Goal: Task Accomplishment & Management: Complete application form

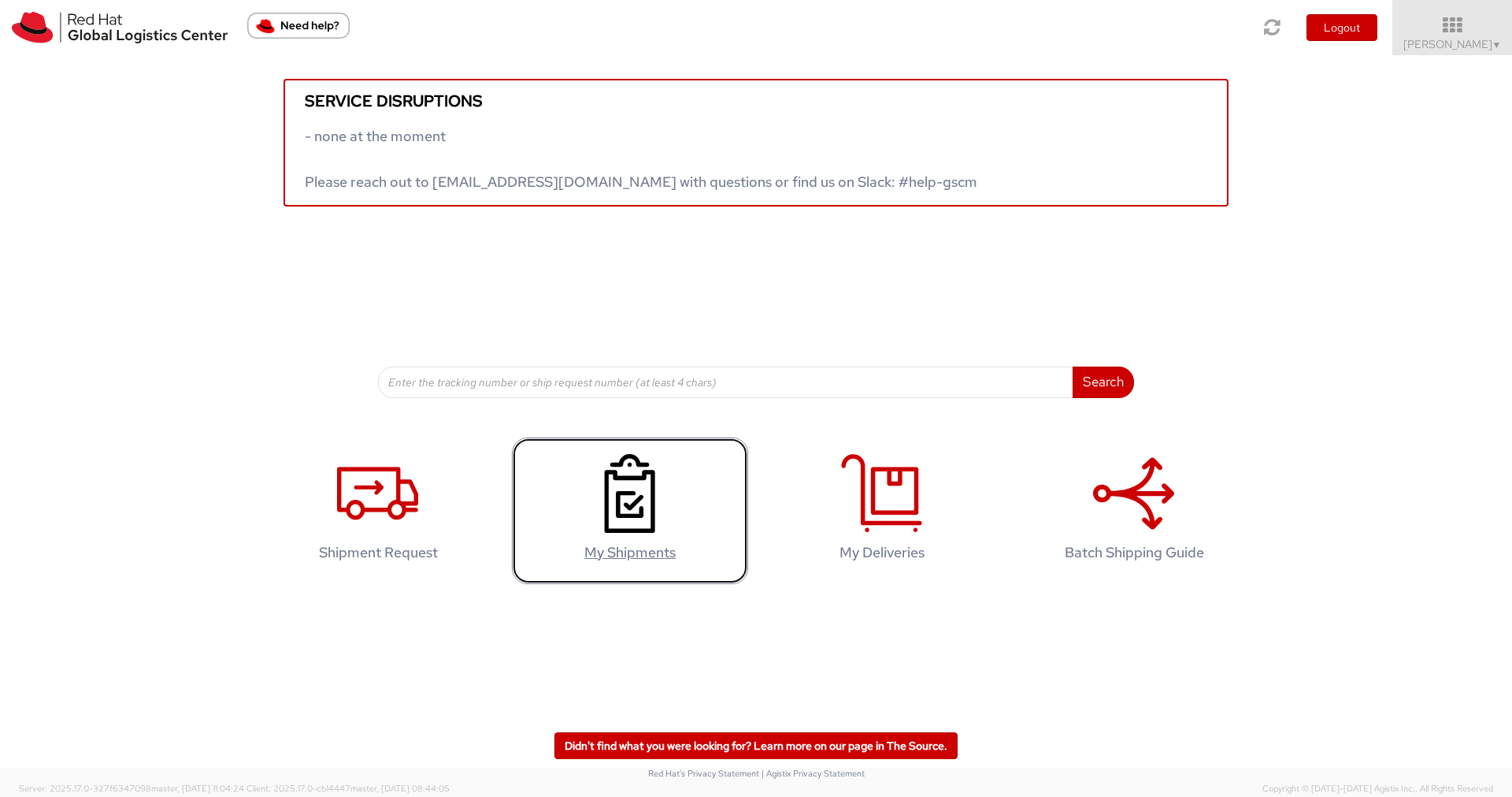
click at [607, 517] on use at bounding box center [630, 493] width 51 height 79
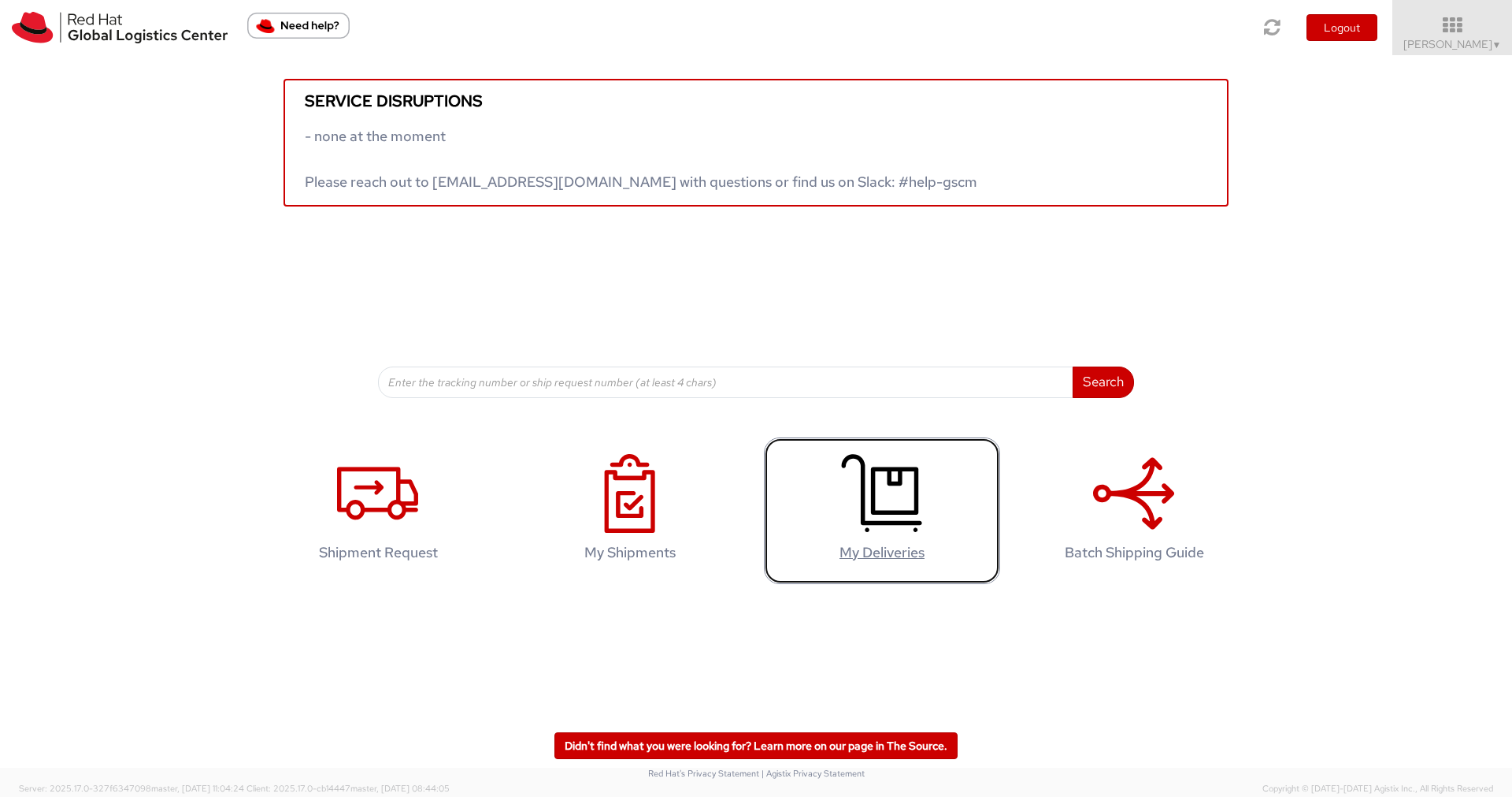
click at [823, 508] on link "My Deliveries" at bounding box center [882, 510] width 236 height 147
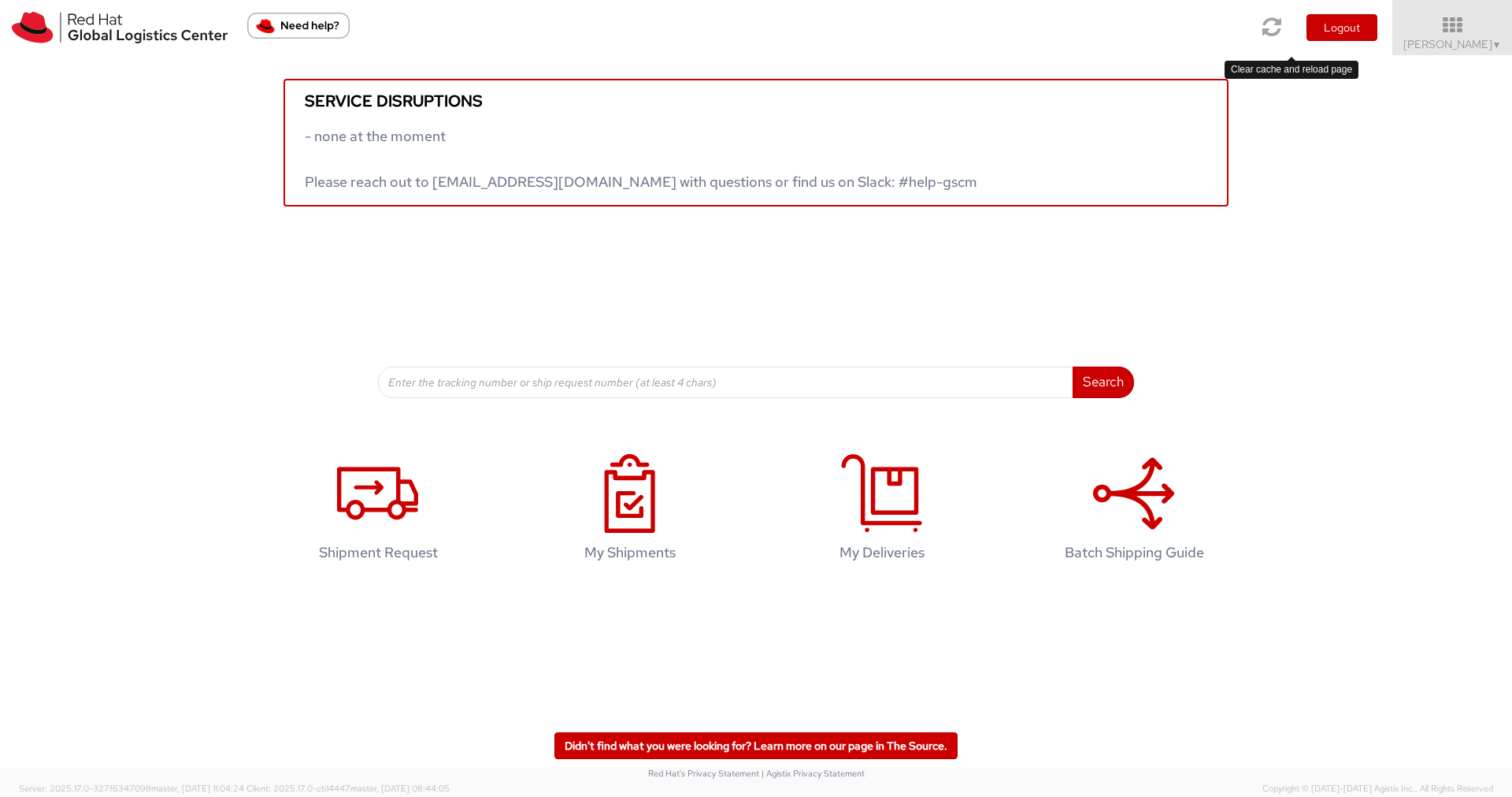
click at [1282, 34] on icon at bounding box center [1272, 26] width 19 height 22
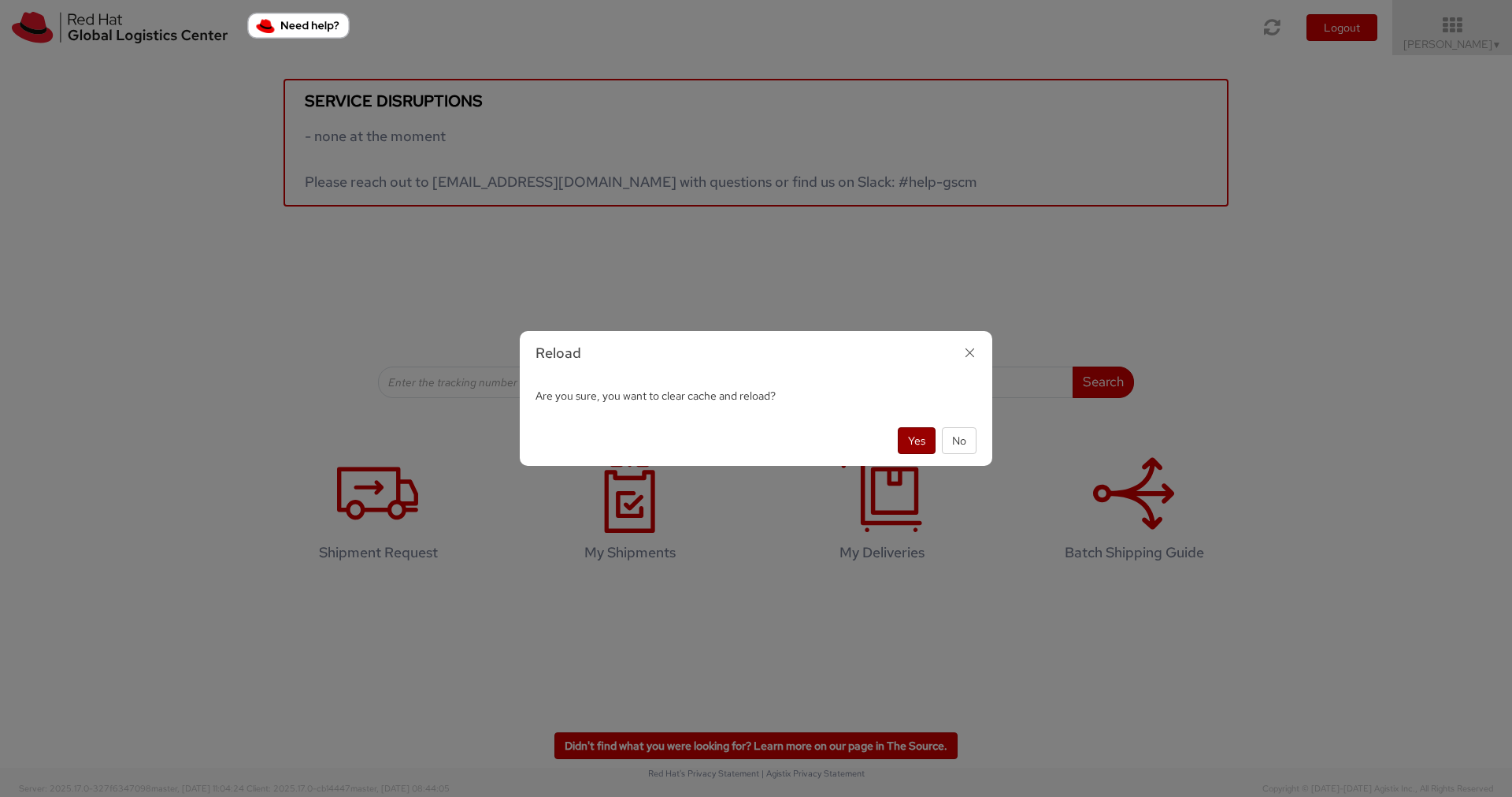
click at [915, 444] on button "Yes" at bounding box center [917, 441] width 38 height 27
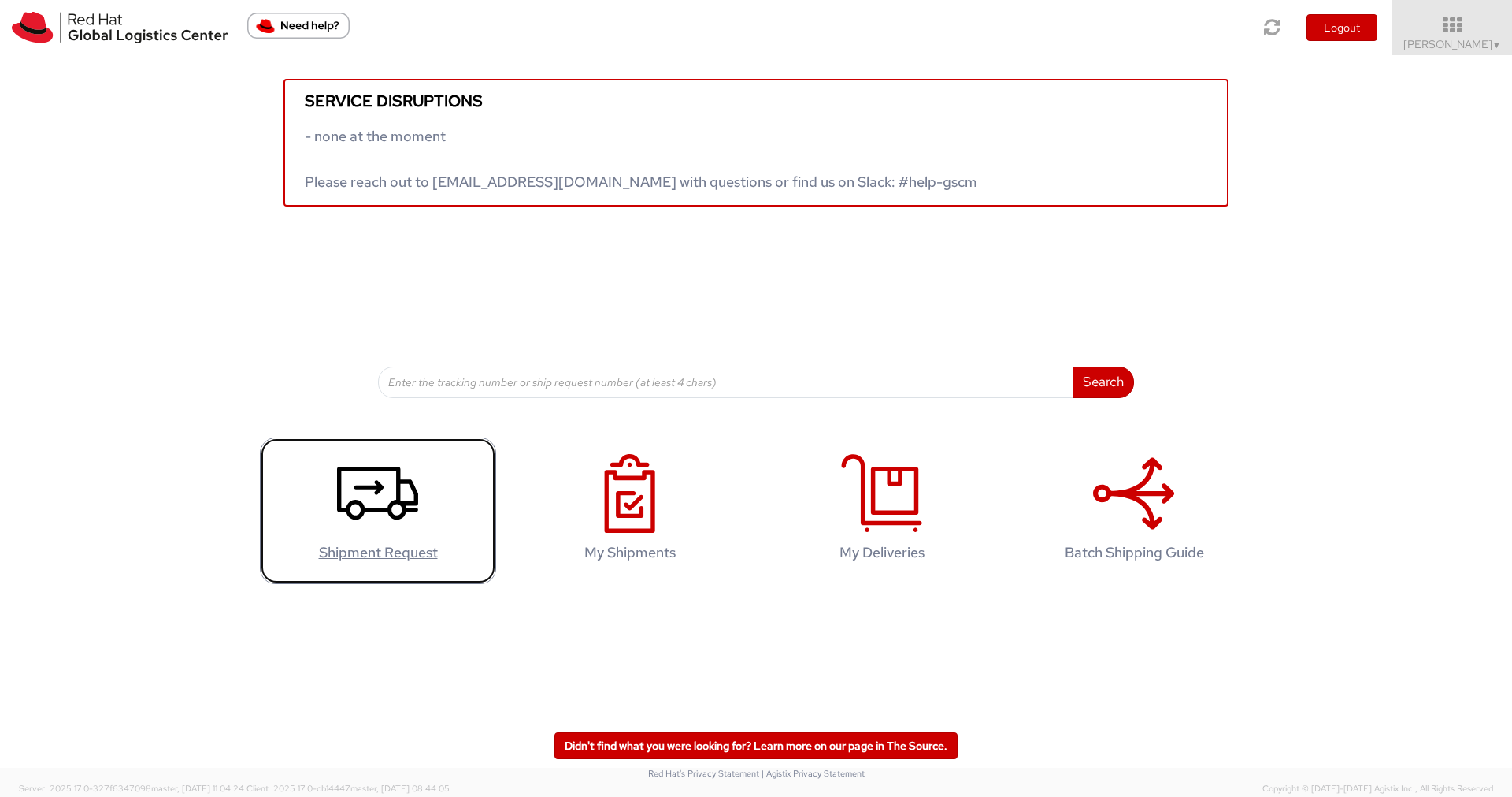
click at [364, 516] on icon at bounding box center [378, 493] width 81 height 79
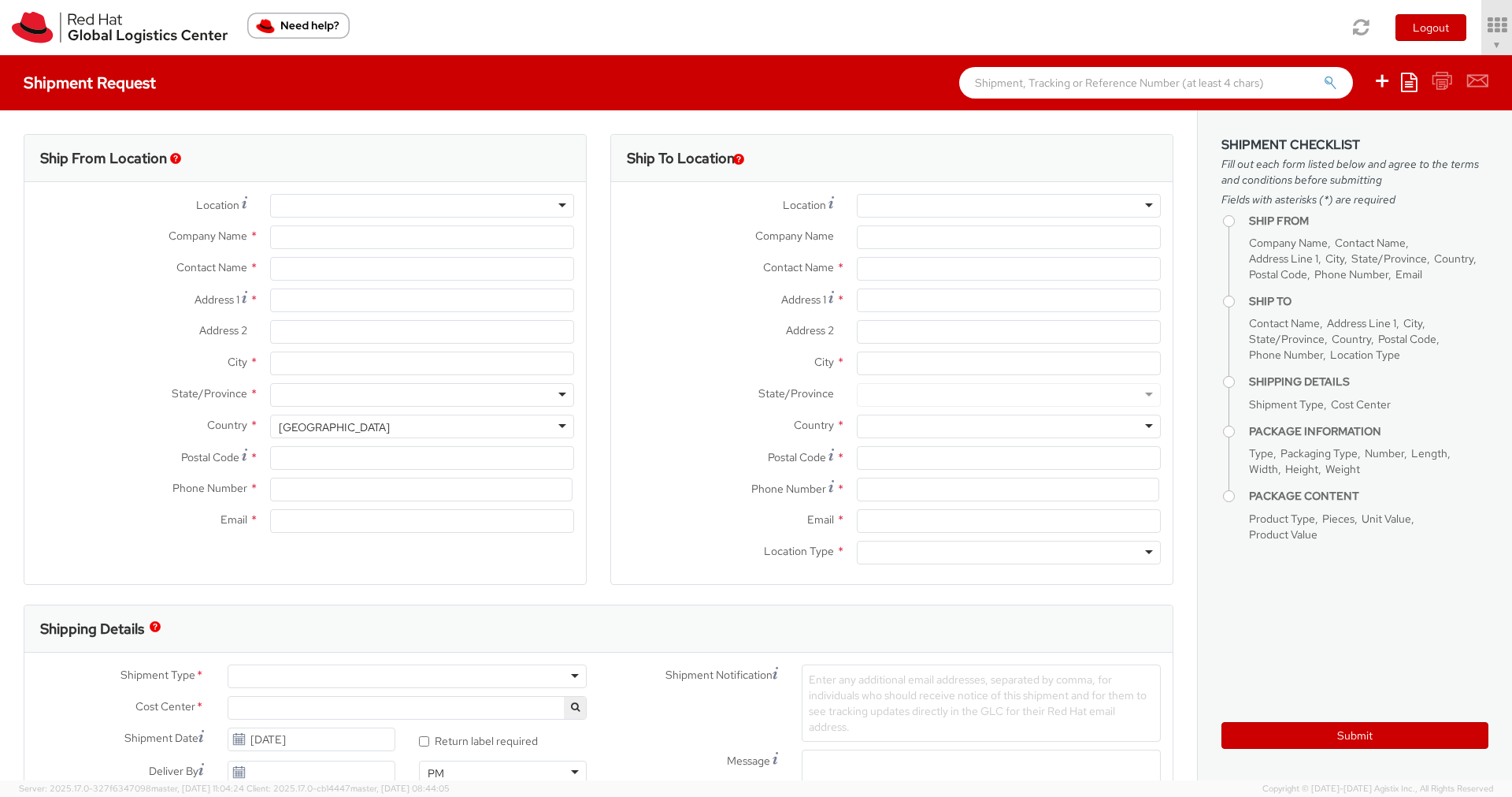
type input "Red Hat India Private Limited"
type input "Kajal Gaikwad"
type input "A-201, Supreme Business Park"
type input "Hiranandani Gardens"
type input "MUMBAI"
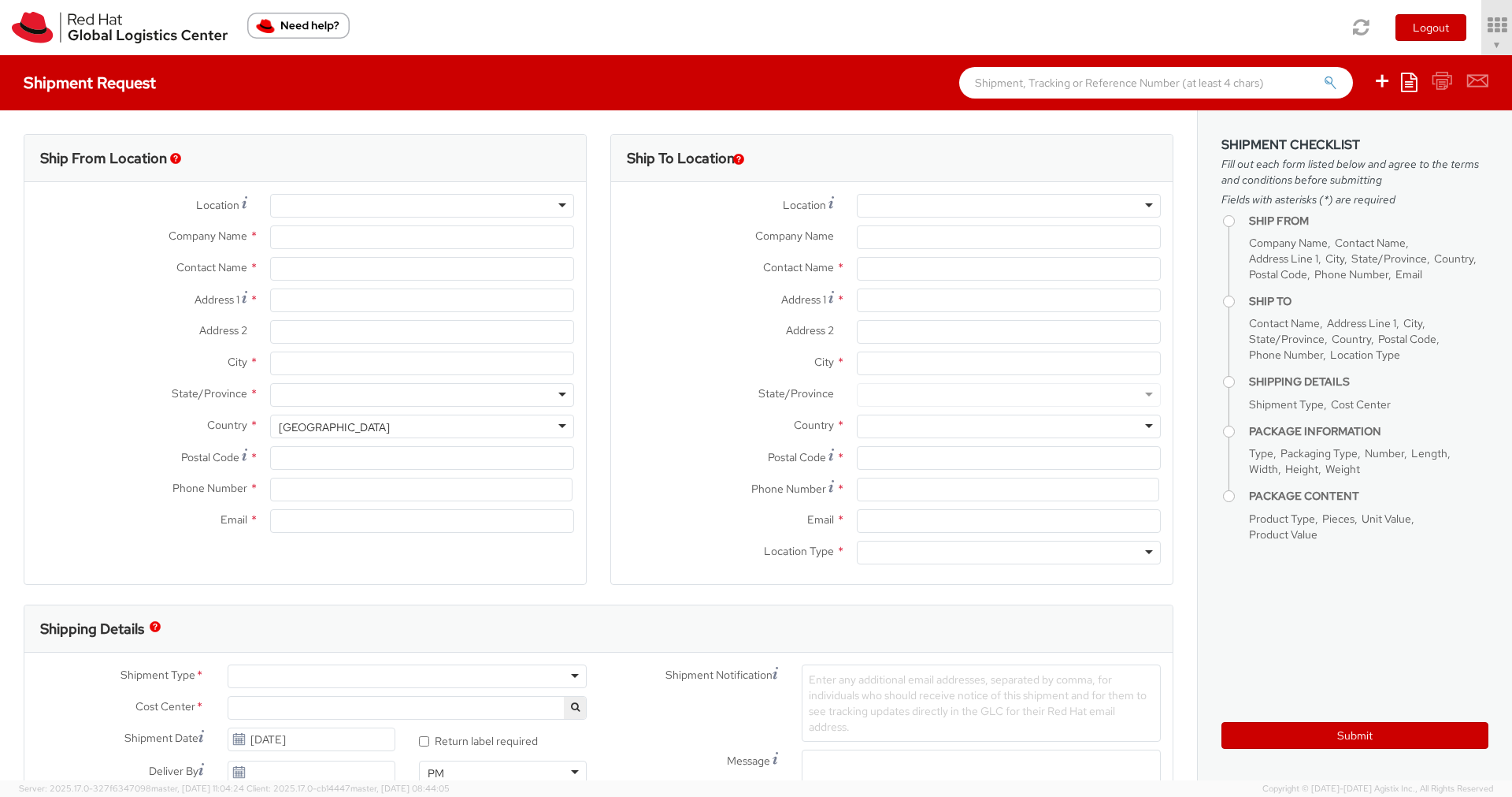
type input "400076"
type input "912261147559"
type input "kagaikwa@redhat.com"
select select "CM"
select select "KGS"
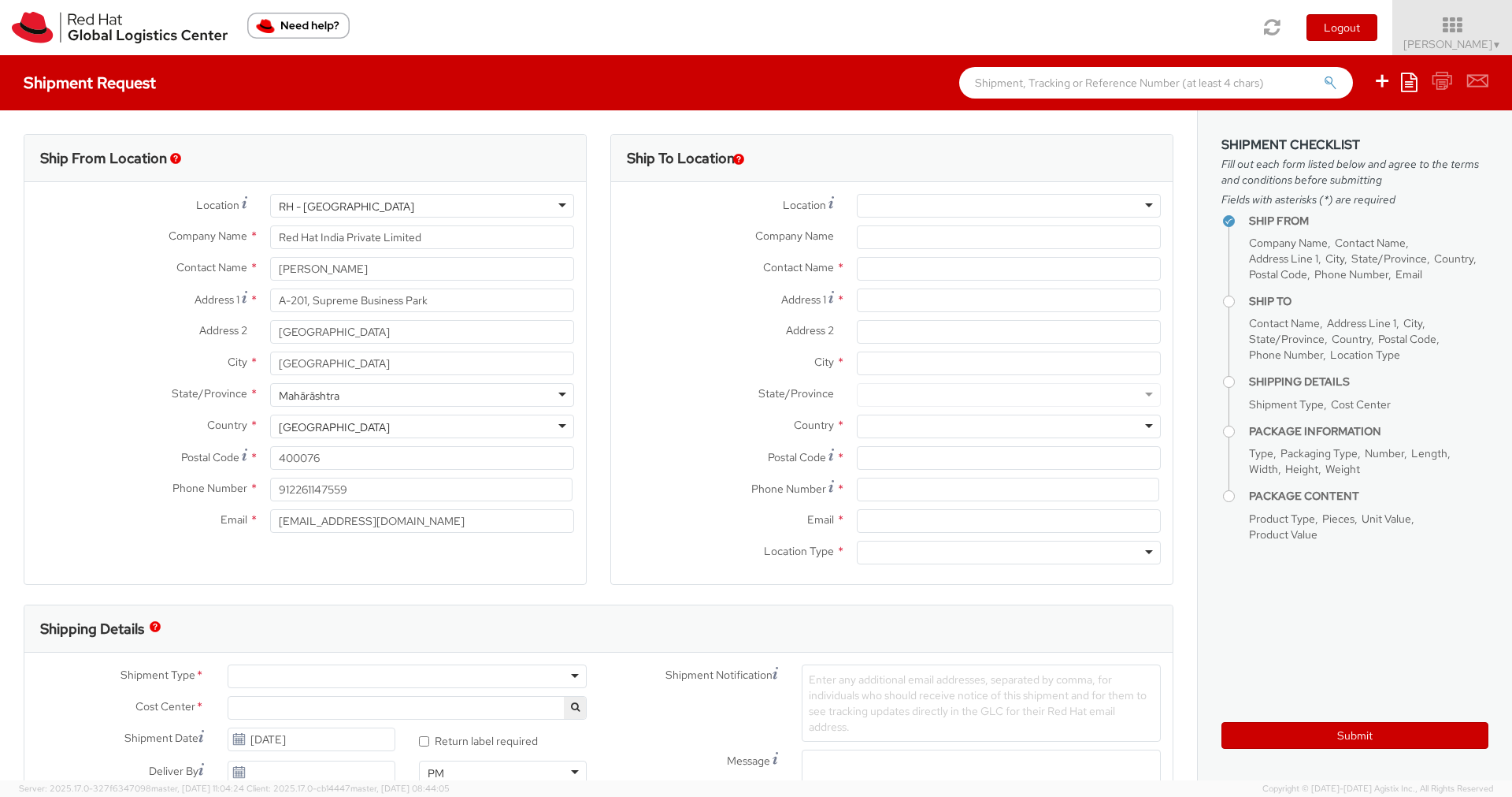
select select
select select "150"
